Goal: Task Accomplishment & Management: Manage account settings

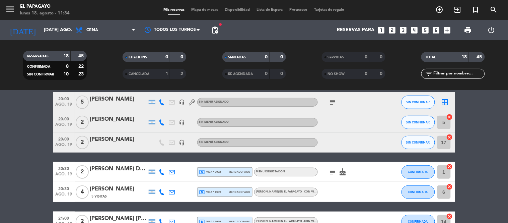
scroll to position [109, 0]
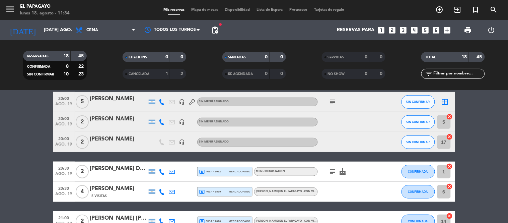
click at [117, 168] on div "[PERSON_NAME] Dragell" at bounding box center [118, 168] width 57 height 9
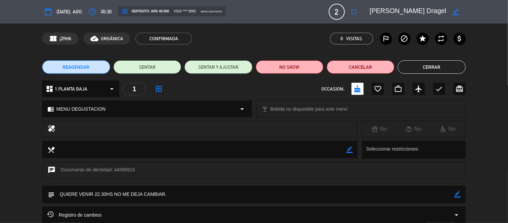
click at [69, 67] on span "REAGENDAR" at bounding box center [76, 67] width 27 height 7
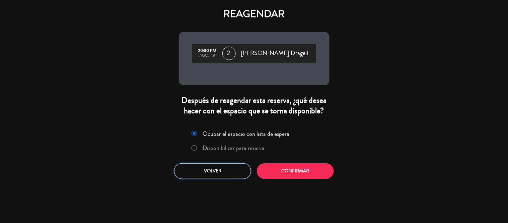
click at [216, 175] on button "Volver" at bounding box center [212, 171] width 77 height 16
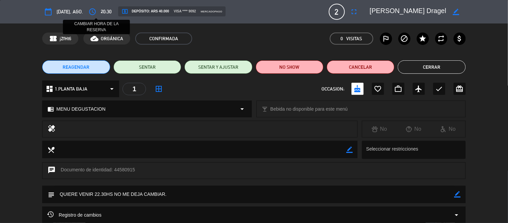
click at [96, 12] on icon "access_time" at bounding box center [92, 12] width 8 height 8
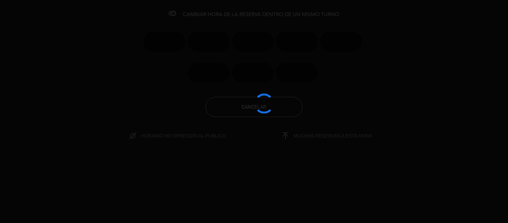
click at [178, 49] on div at bounding box center [254, 111] width 508 height 223
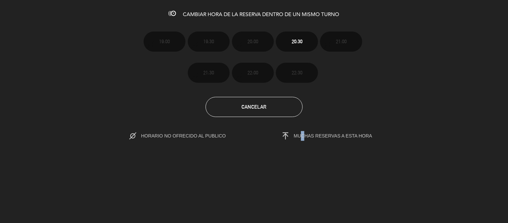
drag, startPoint x: 301, startPoint y: 145, endPoint x: 265, endPoint y: 117, distance: 46.2
click at [297, 147] on div "CAMBIAR HORA DE LA RESERVA DENTRO DE UN MISMO TURNO 19:00 19:30 20:00 20:30 21:…" at bounding box center [254, 111] width 508 height 223
click at [264, 112] on button "Cancelar" at bounding box center [254, 107] width 97 height 20
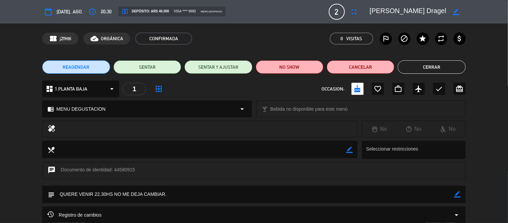
click at [411, 65] on button "Cerrar" at bounding box center [432, 66] width 68 height 13
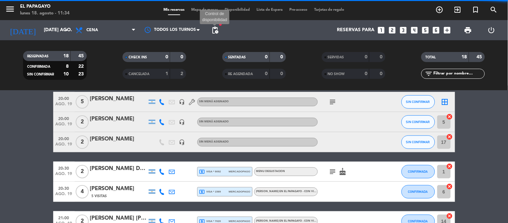
click at [213, 27] on span "pending_actions" at bounding box center [215, 30] width 8 height 8
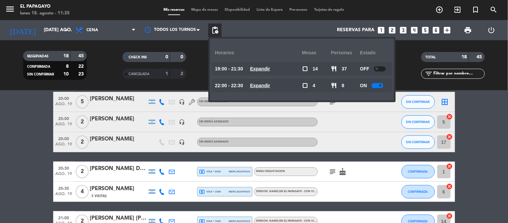
click at [378, 86] on div at bounding box center [378, 85] width 12 height 5
click at [24, 120] on bookings-row "19:00 ago. 19 2 [PERSON_NAME] [PERSON_NAME] 1 Visita local_atm master * 9674 me…" at bounding box center [254, 226] width 508 height 427
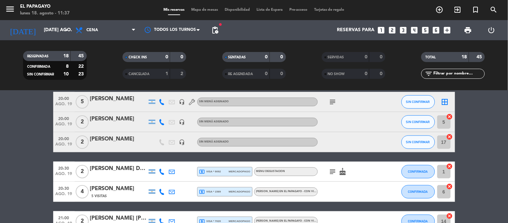
click at [207, 17] on div "menu El Papagayo lunes 18. agosto - 11:37 Mis reservas Mapa de mesas Disponibil…" at bounding box center [254, 10] width 508 height 20
click at [209, 14] on div "menu El Papagayo lunes 18. agosto - 11:37 Mis reservas Mapa de mesas Disponibil…" at bounding box center [254, 10] width 508 height 20
click at [216, 10] on span "Mapa de mesas" at bounding box center [204, 10] width 33 height 4
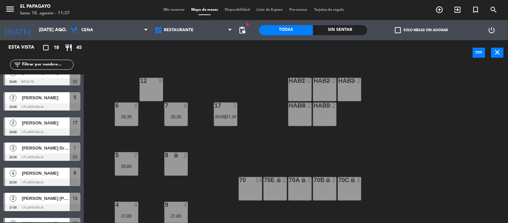
scroll to position [86, 0]
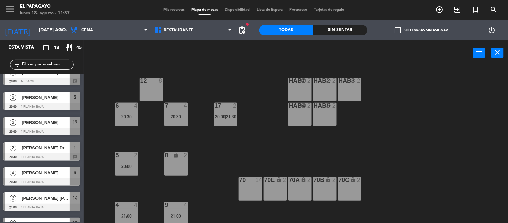
click at [49, 143] on div "[PERSON_NAME] Dragell" at bounding box center [45, 147] width 49 height 11
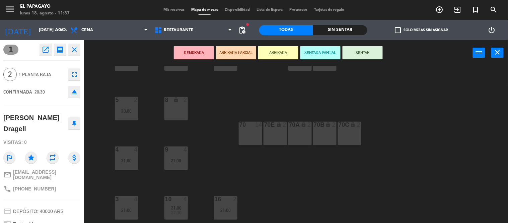
scroll to position [61, 0]
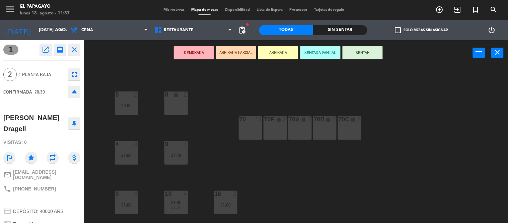
click at [38, 89] on span "20:30" at bounding box center [39, 91] width 10 height 5
click at [115, 70] on div "12 8 HAB1 block 2 HAB2 block 2 HAB3 block 2 6 4 20:30 7 4 20:30 17 2 20:00 | 21…" at bounding box center [298, 144] width 419 height 157
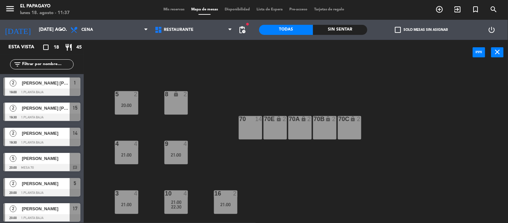
click at [134, 9] on div "Mis reservas Mapa de mesas Disponibilidad Lista de Espera Pre-acceso Tarjetas d…" at bounding box center [254, 10] width 254 height 6
click at [168, 9] on span "Mis reservas" at bounding box center [174, 10] width 28 height 4
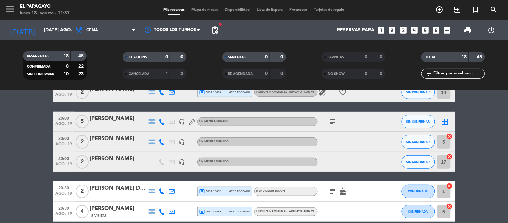
scroll to position [89, 0]
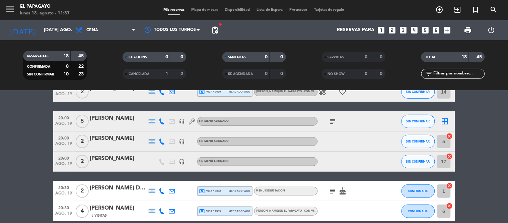
click at [116, 191] on div "[PERSON_NAME] Dragell" at bounding box center [118, 188] width 57 height 9
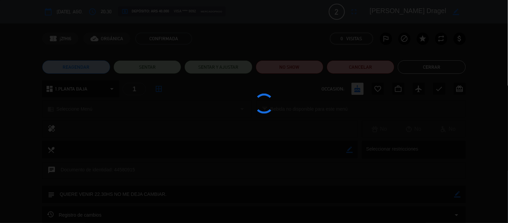
click at [116, 191] on div at bounding box center [254, 111] width 508 height 223
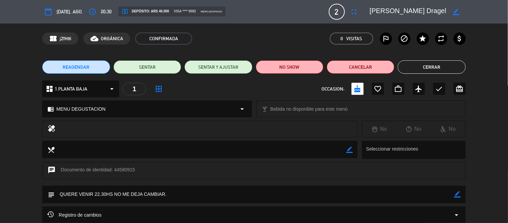
click at [442, 67] on button "Cerrar" at bounding box center [432, 66] width 68 height 13
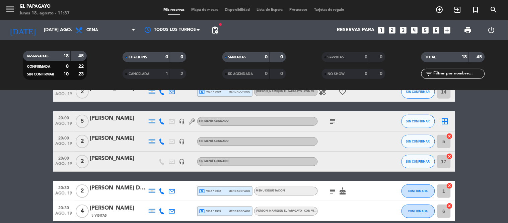
click at [98, 188] on div "[PERSON_NAME] Dragell" at bounding box center [118, 188] width 57 height 9
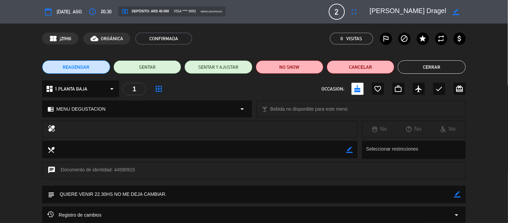
click at [90, 65] on button "REAGENDAR" at bounding box center [76, 66] width 68 height 13
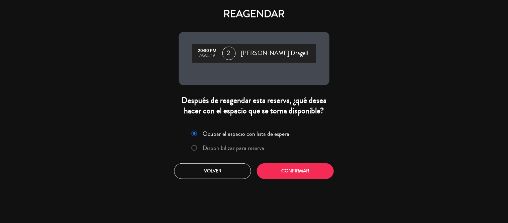
click at [215, 145] on label "Disponibilizar para reserva" at bounding box center [234, 148] width 62 height 6
click at [256, 131] on label "Ocupar el espacio con lista de espera" at bounding box center [246, 134] width 87 height 6
click at [241, 143] on label "Disponibilizar para reserva" at bounding box center [228, 148] width 80 height 12
click at [278, 168] on button "Confirmar" at bounding box center [295, 171] width 77 height 16
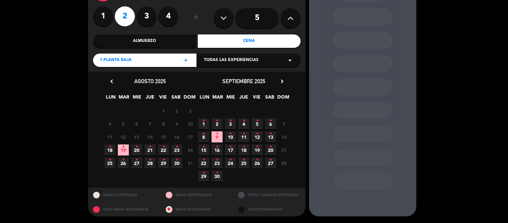
click at [126, 150] on span "19 •" at bounding box center [123, 149] width 11 height 11
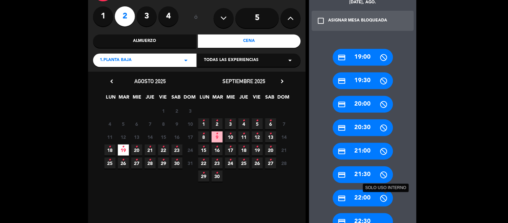
scroll to position [99, 0]
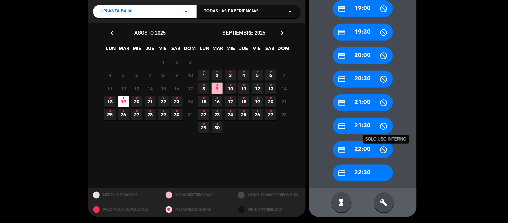
click at [382, 200] on icon "build" at bounding box center [384, 202] width 8 height 8
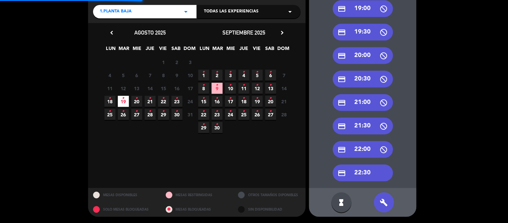
click at [377, 174] on div "credit_card 22:30" at bounding box center [363, 172] width 60 height 17
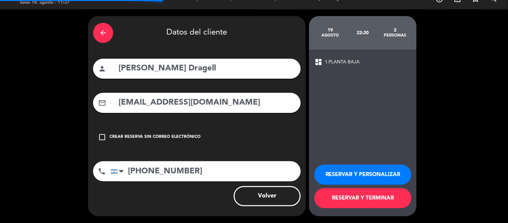
scroll to position [10, 0]
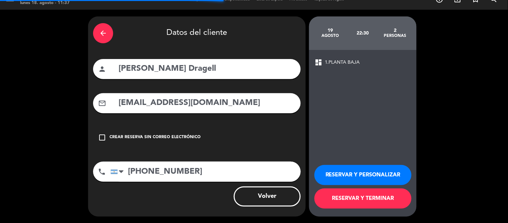
click at [353, 196] on button "RESERVAR Y TERMINAR" at bounding box center [362, 198] width 97 height 20
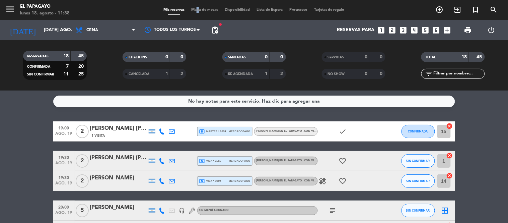
click at [194, 8] on div "menu El Papagayo lunes 18. agosto - 11:38 Mis reservas Mapa de mesas Disponibil…" at bounding box center [254, 10] width 508 height 20
click at [195, 11] on span "Mapa de mesas" at bounding box center [204, 10] width 33 height 4
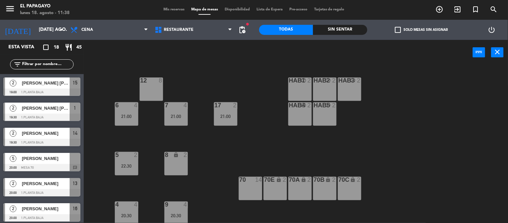
click at [225, 9] on span "Disponibilidad" at bounding box center [237, 10] width 32 height 4
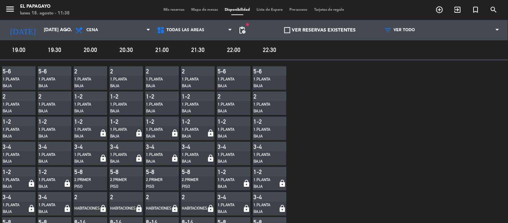
click at [288, 31] on label "VER RESERVAS EXISTENTES" at bounding box center [320, 30] width 72 height 8
click at [320, 30] on input "VER RESERVAS EXISTENTES" at bounding box center [320, 30] width 0 height 0
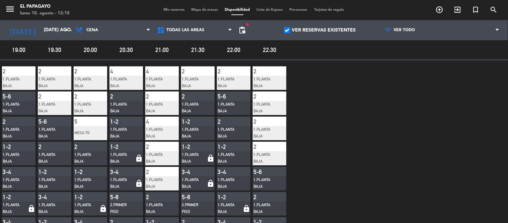
click at [166, 8] on span "Mis reservas" at bounding box center [174, 10] width 28 height 4
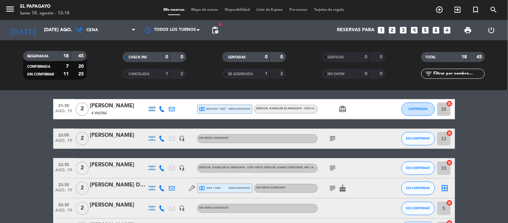
scroll to position [309, 0]
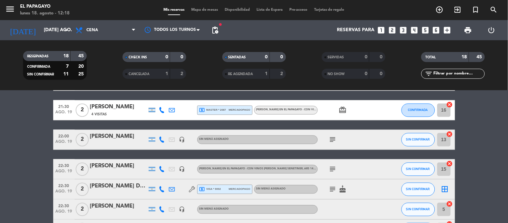
click at [333, 168] on icon "subject" at bounding box center [333, 169] width 8 height 8
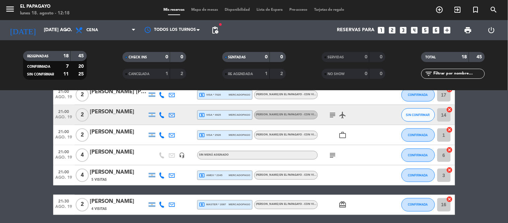
scroll to position [213, 0]
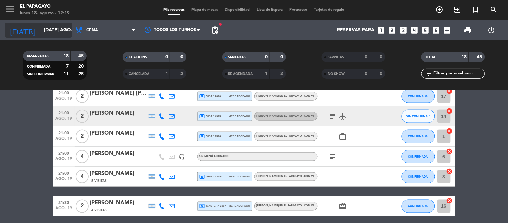
click at [59, 28] on input "[DATE] ago." at bounding box center [73, 30] width 64 height 12
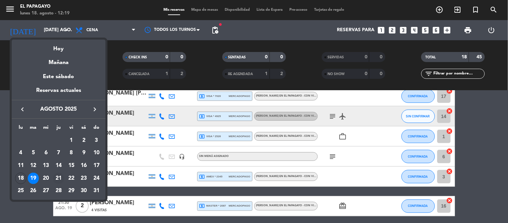
click at [60, 179] on div "21" at bounding box center [58, 177] width 11 height 11
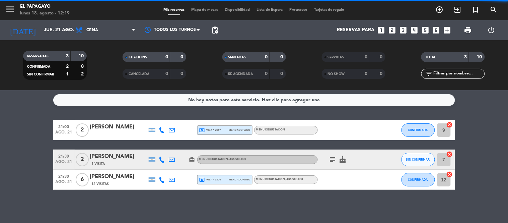
scroll to position [0, 0]
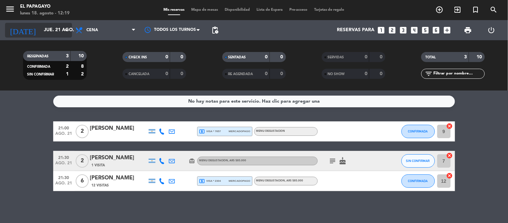
click at [66, 26] on icon "arrow_drop_down" at bounding box center [66, 30] width 8 height 8
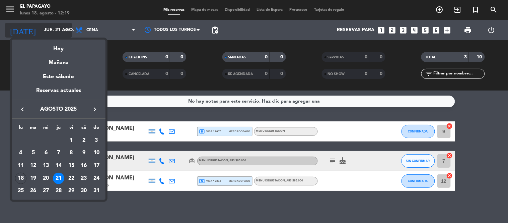
click at [66, 26] on div at bounding box center [254, 111] width 508 height 223
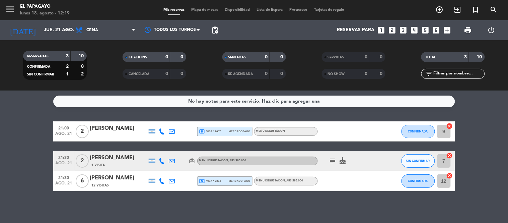
click at [41, 146] on bookings-row "21:00 ago. 21 2 [PERSON_NAME] local_atm visa * 7657 mercadopago MENU DEGUSTACIO…" at bounding box center [254, 156] width 508 height 70
click at [0, 138] on bookings-row "21:00 ago. 21 2 [PERSON_NAME] local_atm visa * 7657 mercadopago MENU DEGUSTACIO…" at bounding box center [254, 156] width 508 height 70
click at [67, 29] on icon "arrow_drop_down" at bounding box center [66, 30] width 8 height 8
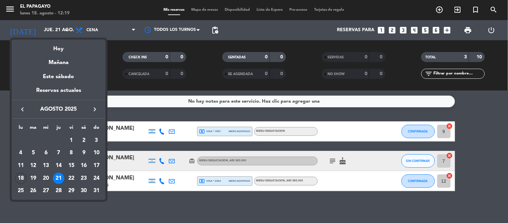
click at [5, 178] on div at bounding box center [254, 111] width 508 height 223
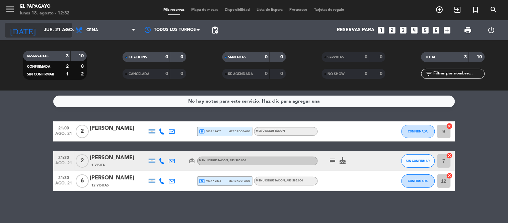
click at [55, 35] on input "jue. 21 ago." at bounding box center [73, 30] width 64 height 12
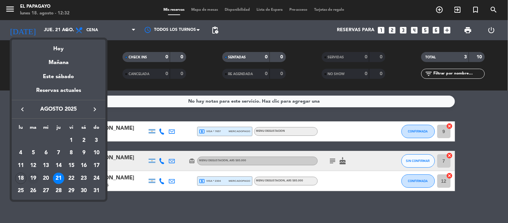
click at [30, 178] on div "19" at bounding box center [33, 177] width 11 height 11
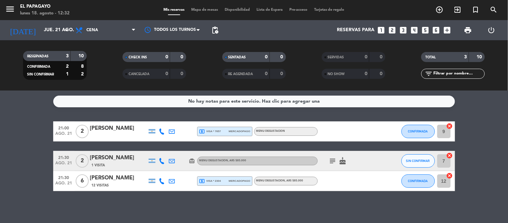
type input "[DATE] ago."
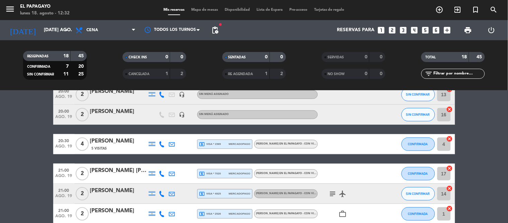
scroll to position [136, 0]
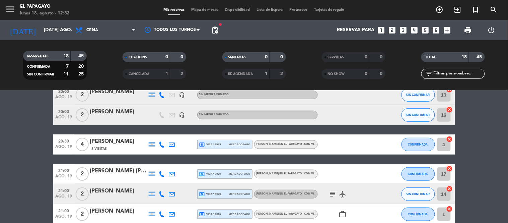
click at [328, 195] on span "subject" at bounding box center [333, 194] width 10 height 8
click at [334, 196] on icon "subject" at bounding box center [333, 194] width 8 height 8
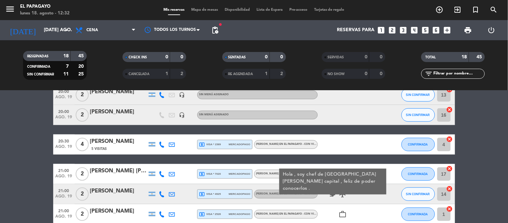
click at [334, 196] on icon "subject" at bounding box center [333, 194] width 8 height 8
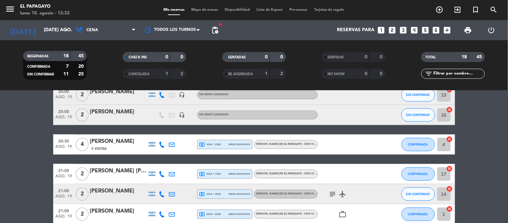
click at [124, 198] on div at bounding box center [118, 198] width 57 height 5
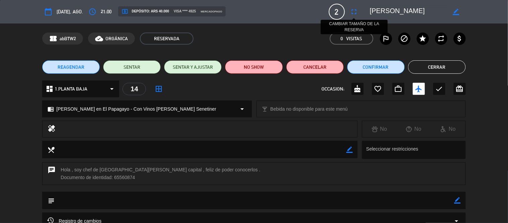
click at [354, 13] on icon "fullscreen" at bounding box center [354, 12] width 8 height 8
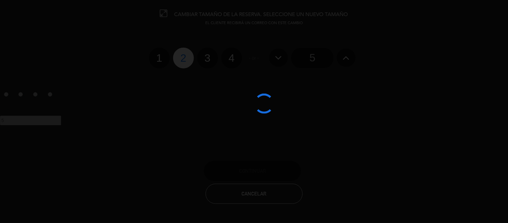
click at [162, 59] on div at bounding box center [254, 111] width 508 height 223
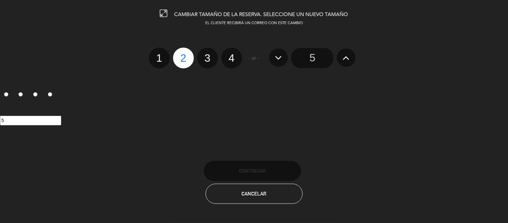
click at [160, 59] on label "1" at bounding box center [159, 58] width 21 height 21
click at [160, 54] on input "1" at bounding box center [158, 52] width 4 height 4
radio input "true"
radio input "false"
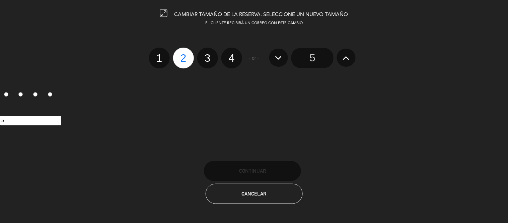
radio input "false"
radio input "true"
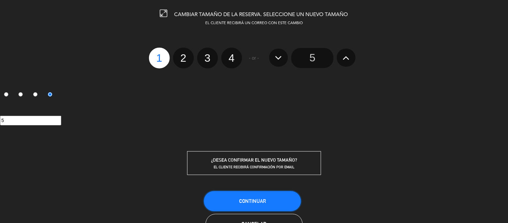
click at [277, 196] on button "Continuar" at bounding box center [252, 201] width 97 height 20
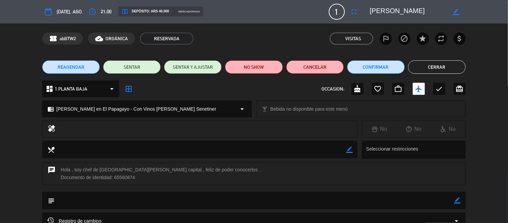
click at [436, 62] on button "Cerrar" at bounding box center [437, 66] width 58 height 13
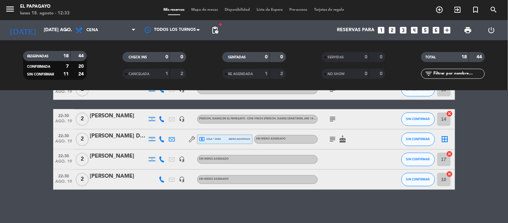
scroll to position [0, 0]
